Goal: Check status: Check status

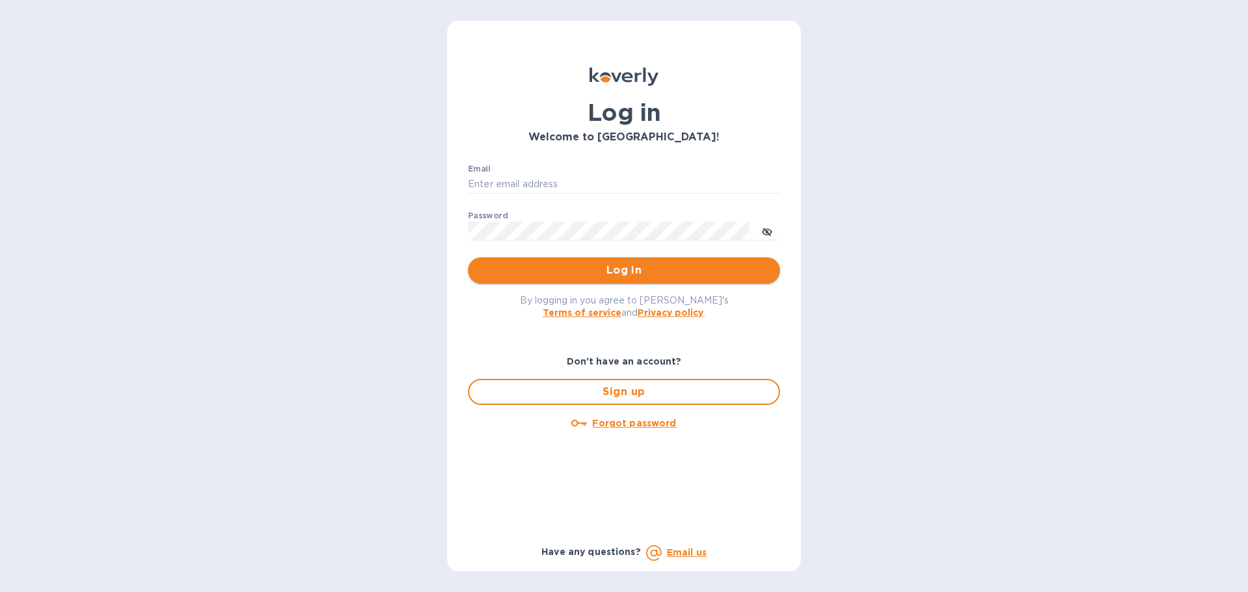
type input "syim@ulogusa.com"
click at [518, 282] on button "Log in" at bounding box center [624, 270] width 312 height 26
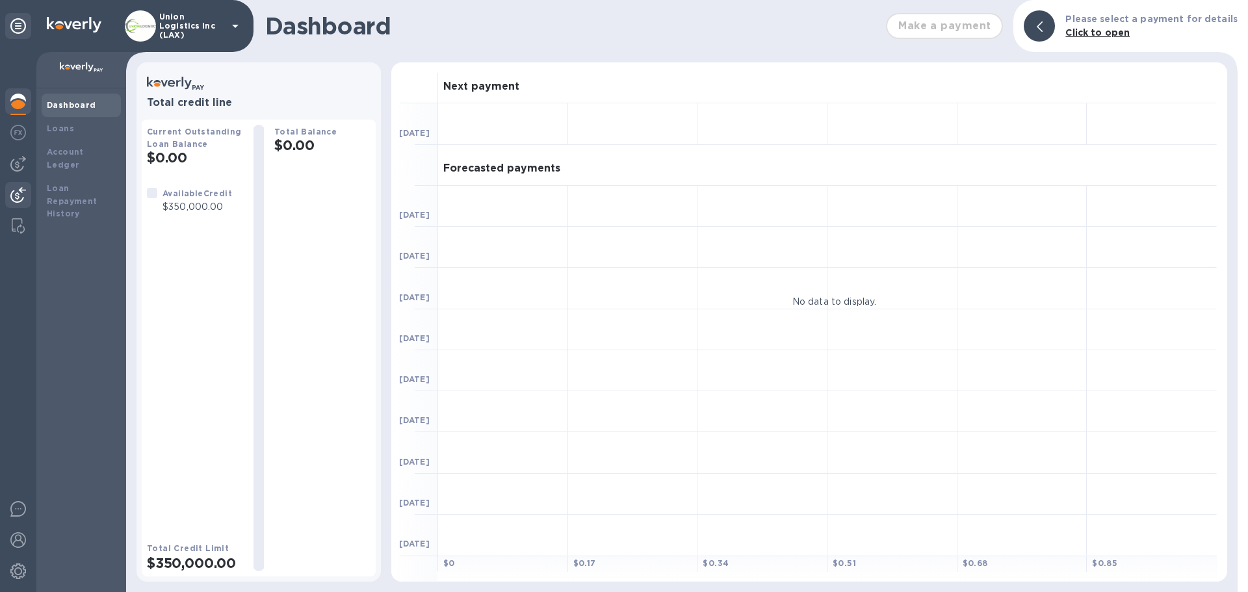
click at [24, 196] on img at bounding box center [18, 195] width 16 height 16
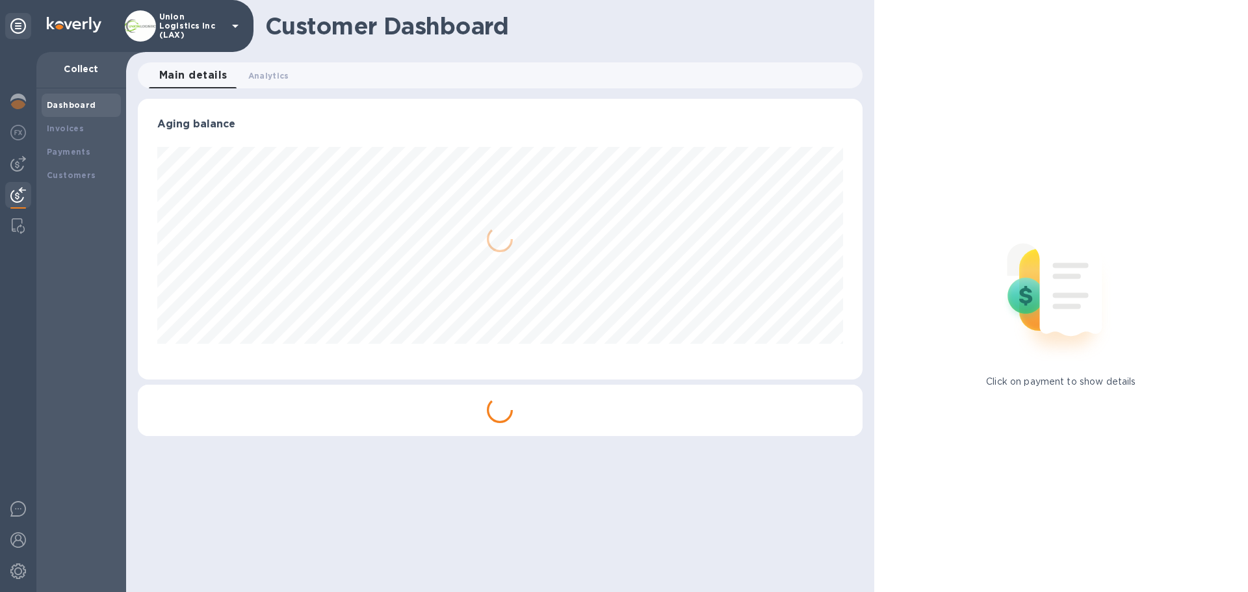
scroll to position [281, 724]
click at [55, 150] on b "Payments" at bounding box center [69, 152] width 44 height 10
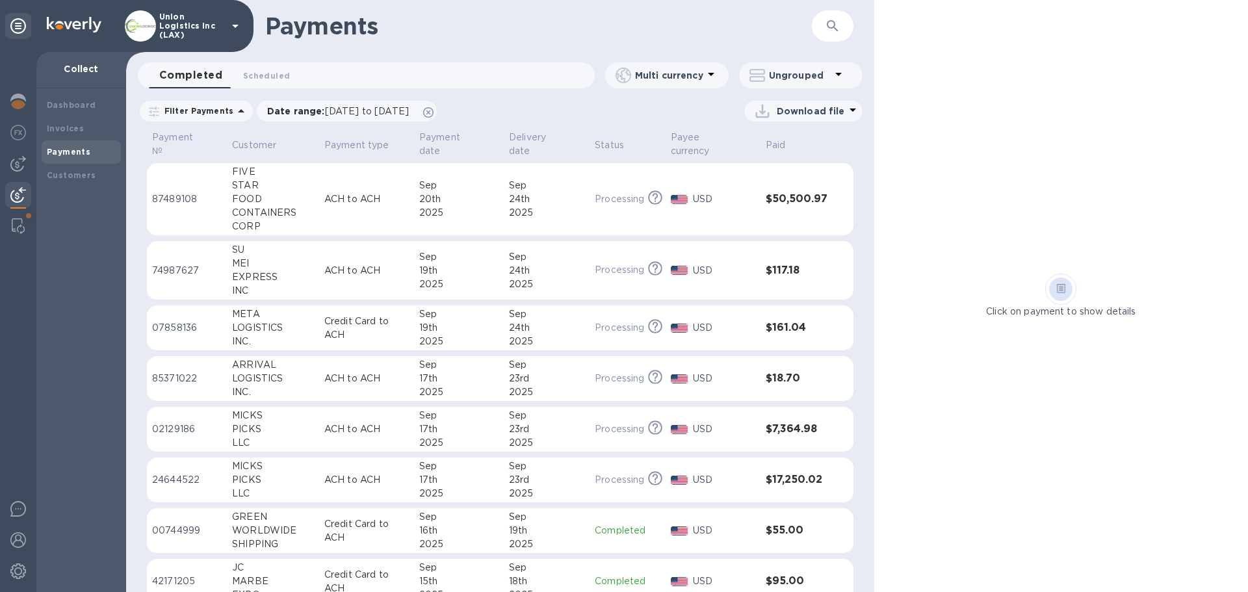
click at [320, 200] on td "ACH to ACH" at bounding box center [366, 199] width 95 height 73
